Goal: Task Accomplishment & Management: Manage account settings

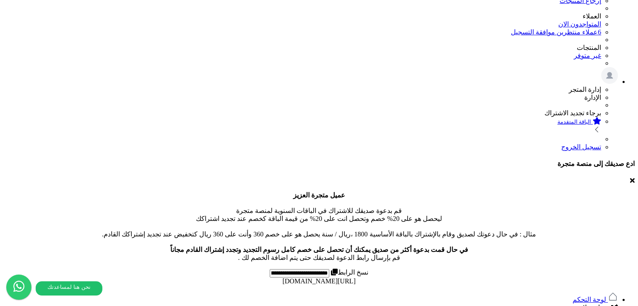
scroll to position [84, 0]
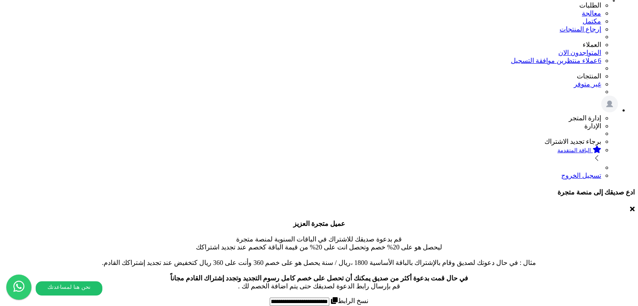
scroll to position [101, 0]
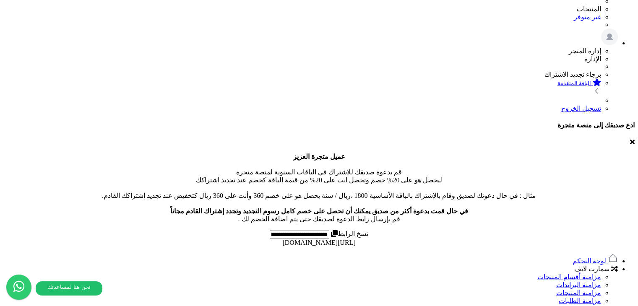
scroll to position [184, 0]
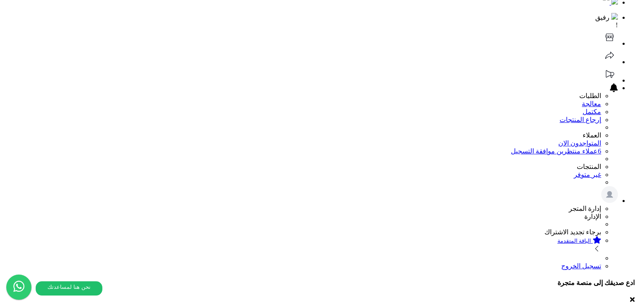
scroll to position [0, 0]
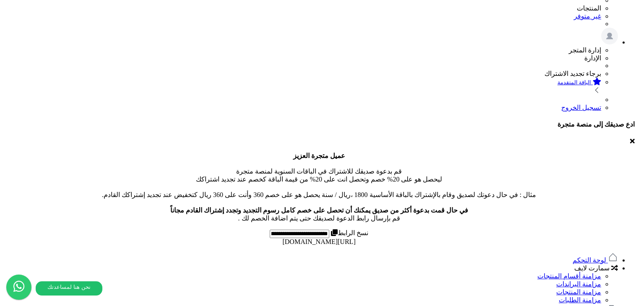
scroll to position [184, 0]
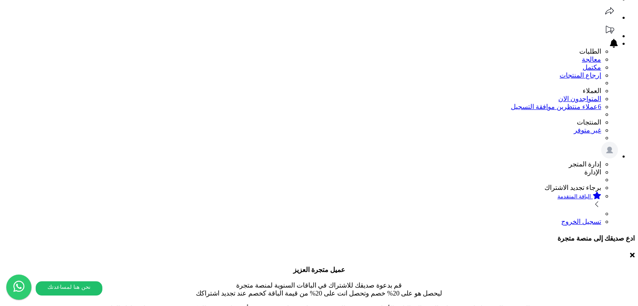
scroll to position [84, 0]
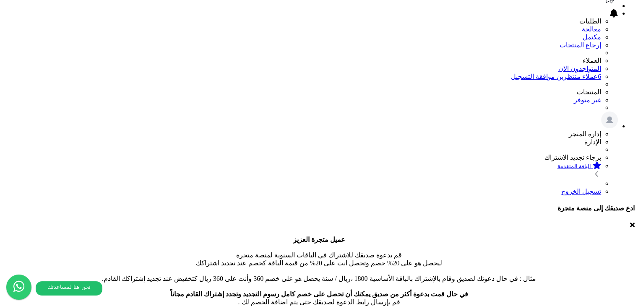
scroll to position [143, 0]
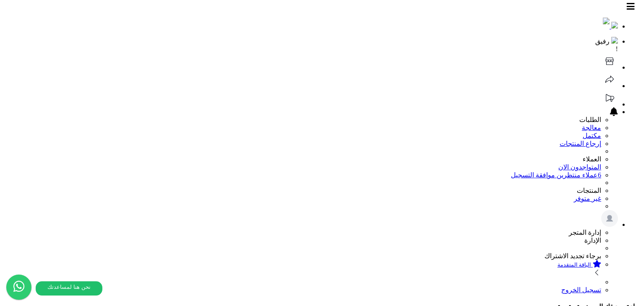
scroll to position [0, 0]
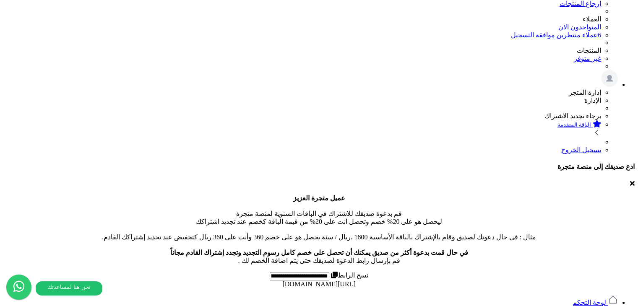
scroll to position [126, 0]
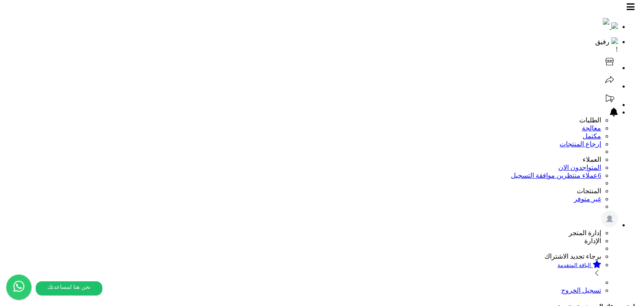
drag, startPoint x: 458, startPoint y: 125, endPoint x: 464, endPoint y: 134, distance: 10.6
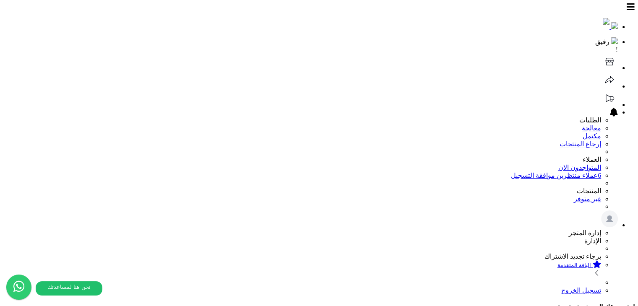
select select "*********"
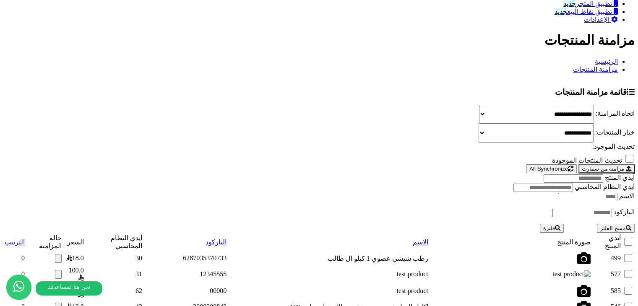
scroll to position [671, 0]
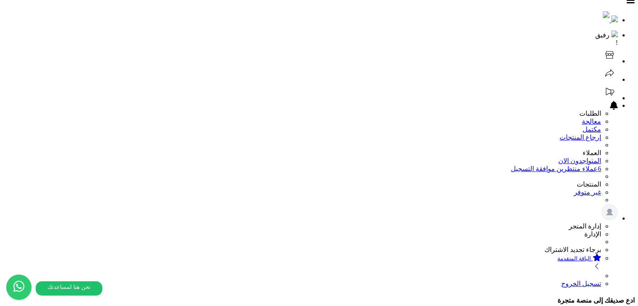
scroll to position [6, 0]
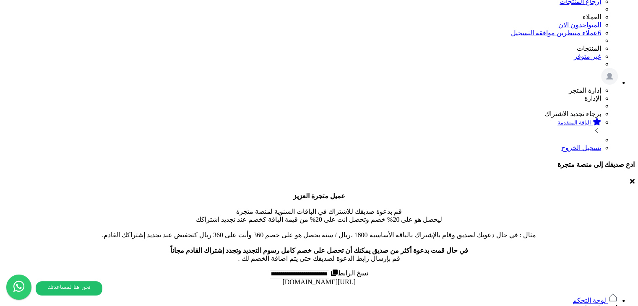
drag, startPoint x: 235, startPoint y: 137, endPoint x: 270, endPoint y: 170, distance: 48.0
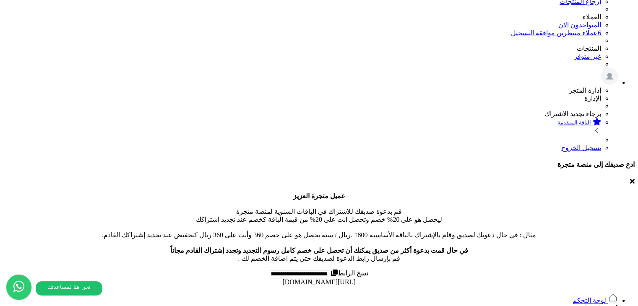
scroll to position [0, 0]
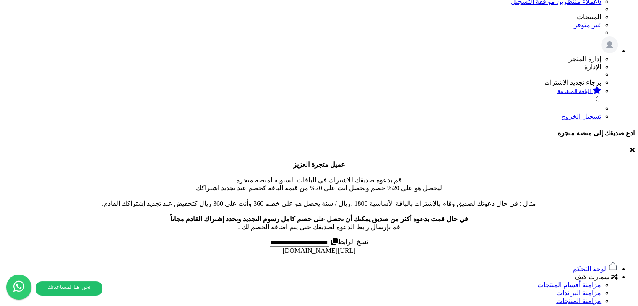
scroll to position [48, 0]
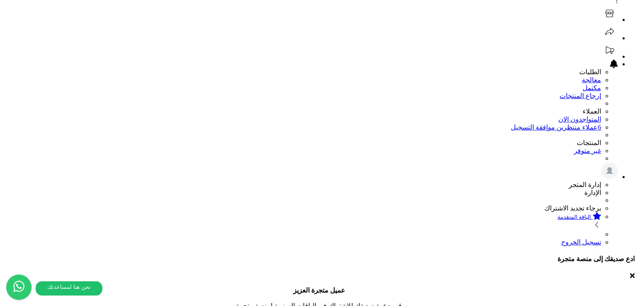
drag, startPoint x: 311, startPoint y: 143, endPoint x: 328, endPoint y: 130, distance: 21.6
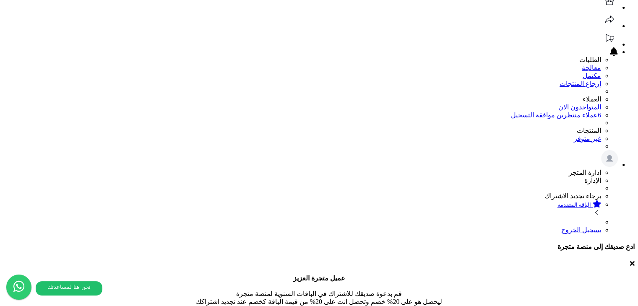
scroll to position [143, 0]
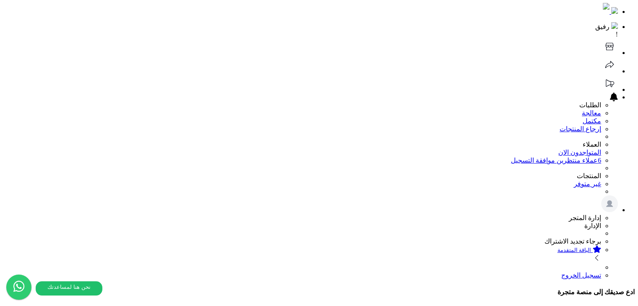
scroll to position [0, 0]
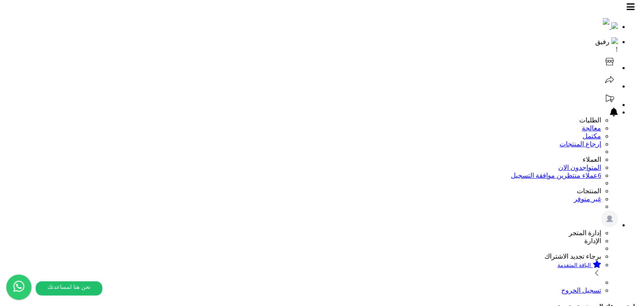
drag, startPoint x: 596, startPoint y: 101, endPoint x: 590, endPoint y: 101, distance: 6.3
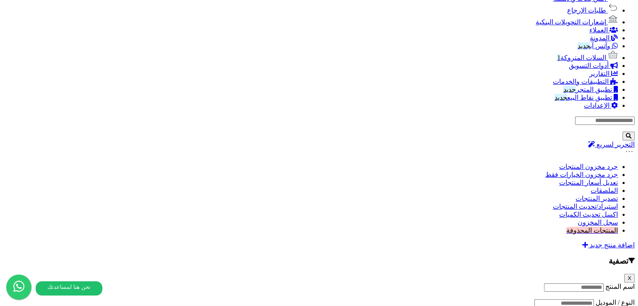
scroll to position [564, 0]
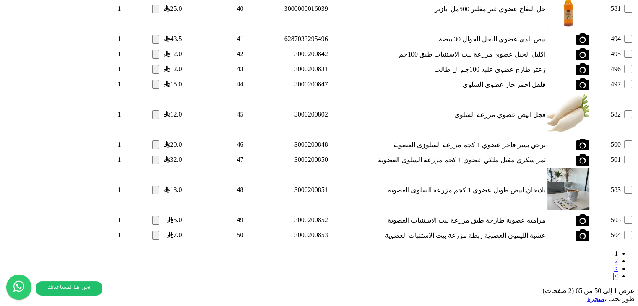
scroll to position [2755, 0]
click at [614, 257] on link "2" at bounding box center [615, 260] width 3 height 7
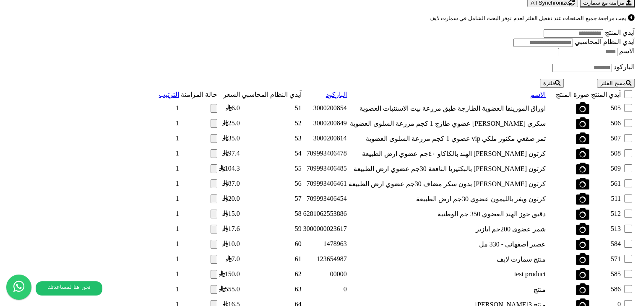
scroll to position [877, 0]
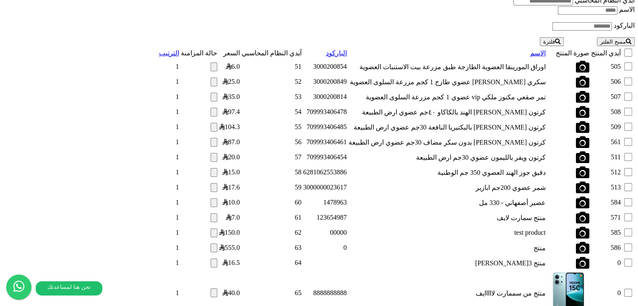
click at [210, 288] on button "button" at bounding box center [213, 292] width 7 height 9
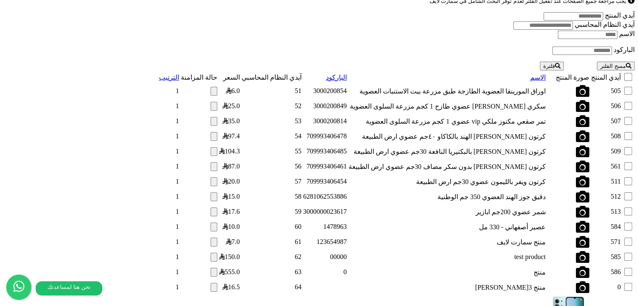
scroll to position [904, 0]
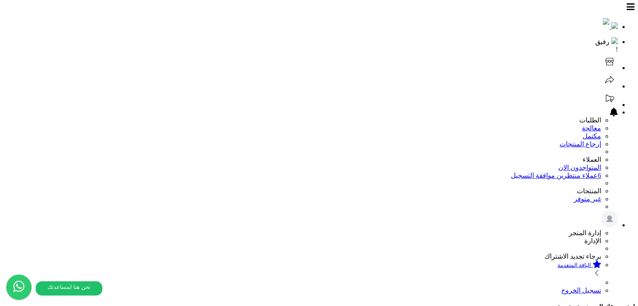
select select
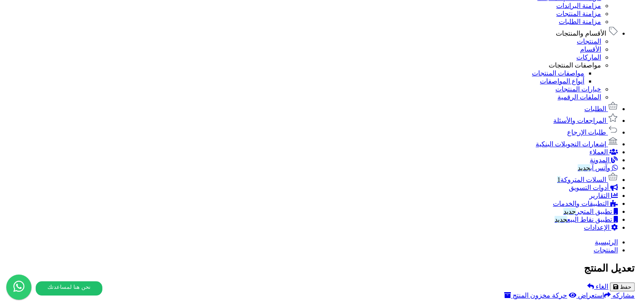
scroll to position [537, 0]
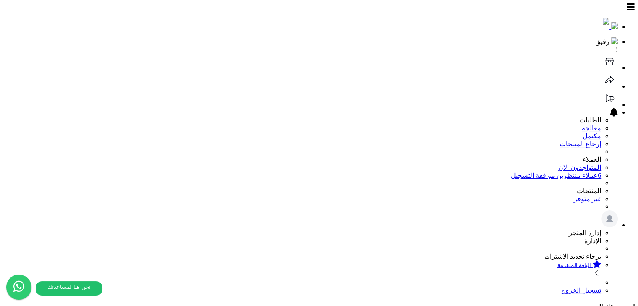
select select
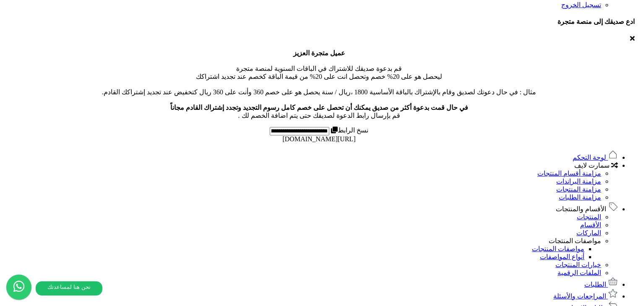
scroll to position [411, 0]
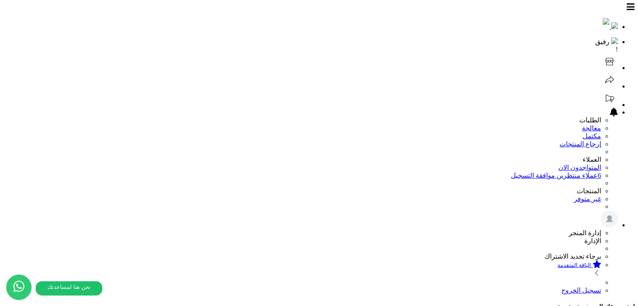
select select
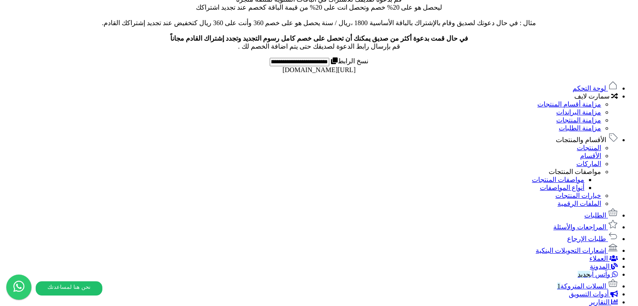
scroll to position [369, 0]
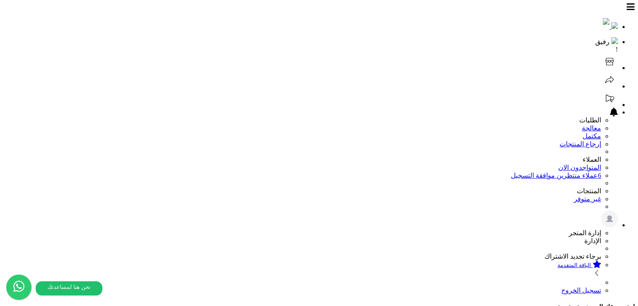
scroll to position [84, 0]
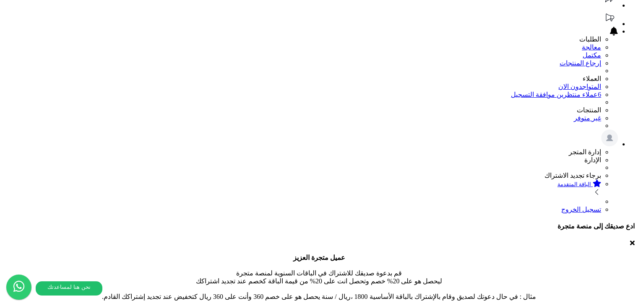
scroll to position [0, 0]
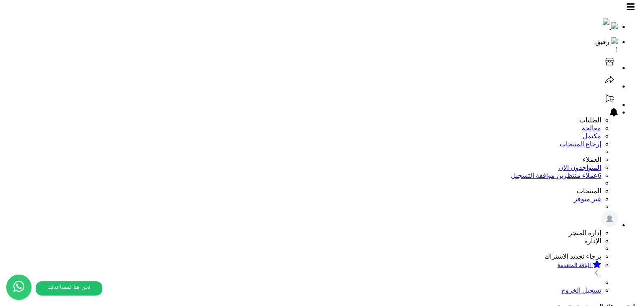
click at [0, 0] on textarea "وصف المنتج" at bounding box center [0, 0] width 0 height 0
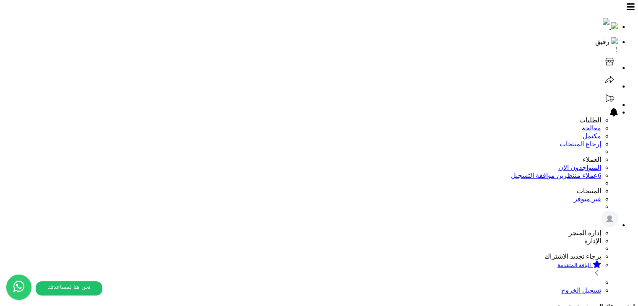
click at [0, 0] on textarea "وصف المنتج" at bounding box center [0, 0] width 0 height 0
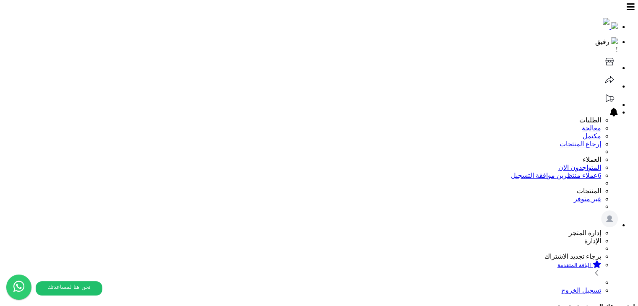
drag, startPoint x: 488, startPoint y: 202, endPoint x: 448, endPoint y: 203, distance: 39.9
drag, startPoint x: 448, startPoint y: 204, endPoint x: 484, endPoint y: 200, distance: 36.3
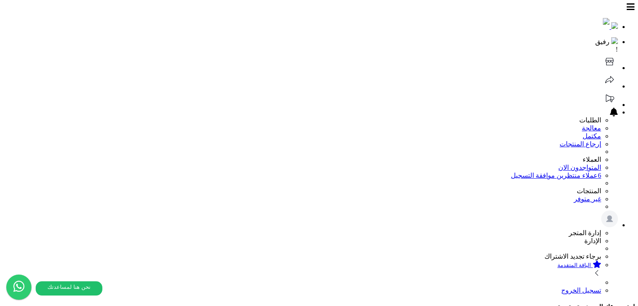
drag, startPoint x: 449, startPoint y: 200, endPoint x: 489, endPoint y: 200, distance: 40.7
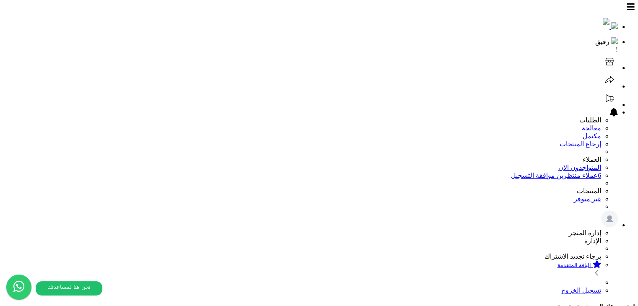
click at [0, 0] on textarea "وصف المنتج" at bounding box center [0, 0] width 0 height 0
drag, startPoint x: 344, startPoint y: 180, endPoint x: 351, endPoint y: 180, distance: 6.7
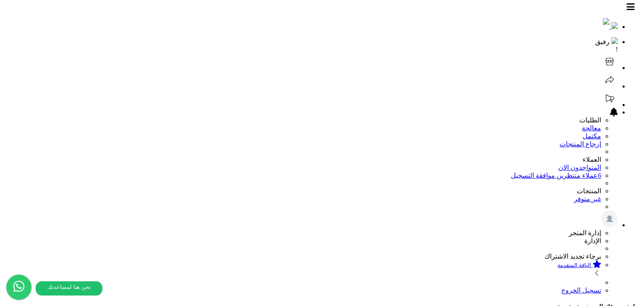
drag, startPoint x: 363, startPoint y: 180, endPoint x: 363, endPoint y: 185, distance: 5.0
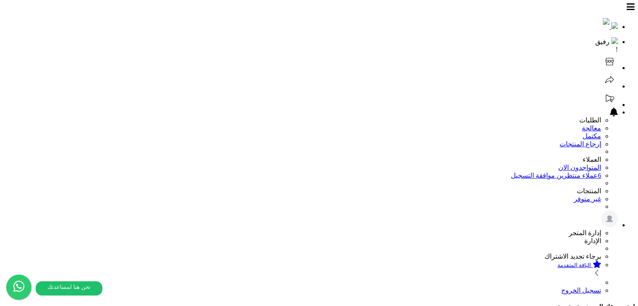
drag, startPoint x: 371, startPoint y: 179, endPoint x: 394, endPoint y: 180, distance: 23.1
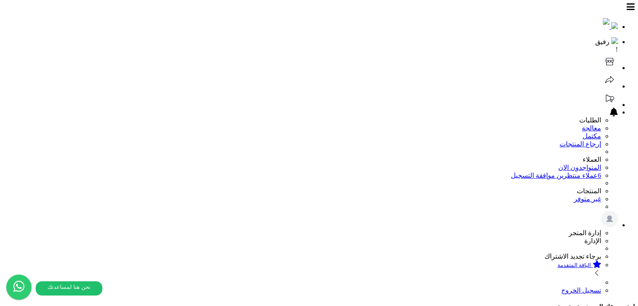
drag, startPoint x: 393, startPoint y: 180, endPoint x: 361, endPoint y: 179, distance: 32.7
drag, startPoint x: 377, startPoint y: 177, endPoint x: 381, endPoint y: 176, distance: 4.3
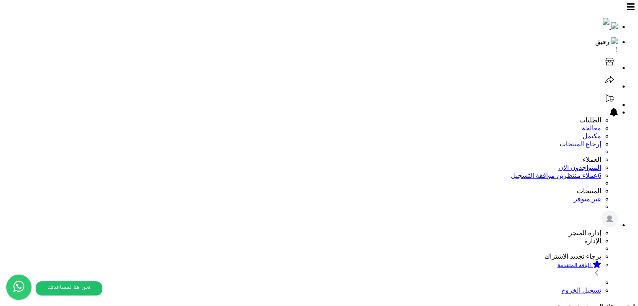
drag, startPoint x: 368, startPoint y: 180, endPoint x: 399, endPoint y: 178, distance: 30.7
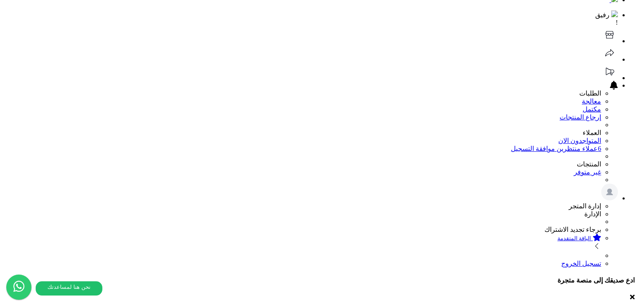
scroll to position [42, 0]
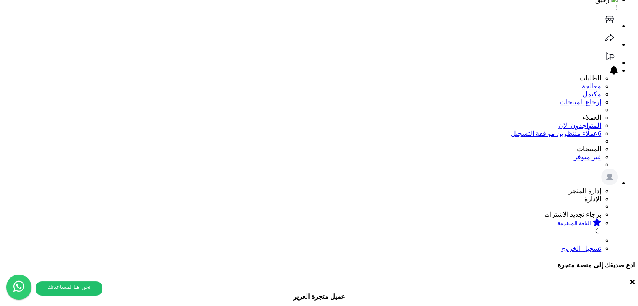
drag, startPoint x: 372, startPoint y: 132, endPoint x: 393, endPoint y: 135, distance: 22.0
click at [0, 0] on textarea "وصف المنتج" at bounding box center [0, 0] width 0 height 0
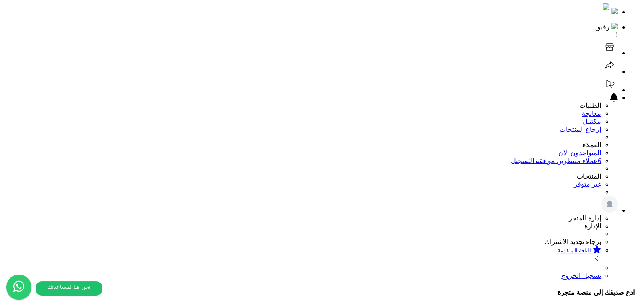
scroll to position [0, 0]
